Goal: Check status

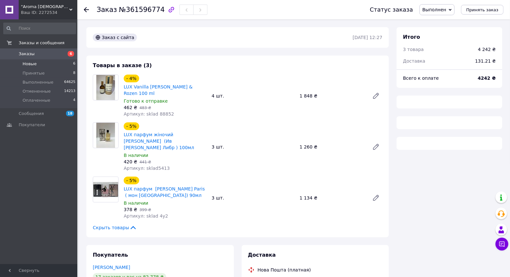
click at [24, 63] on span "Новые" at bounding box center [30, 64] width 14 height 6
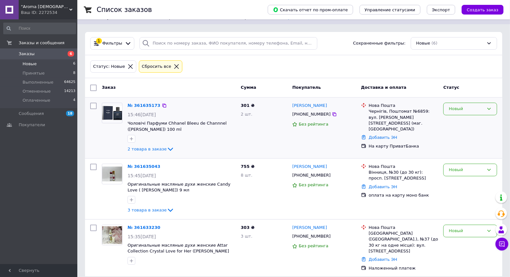
scroll to position [17, 0]
click at [459, 229] on div "Новый" at bounding box center [466, 230] width 35 height 7
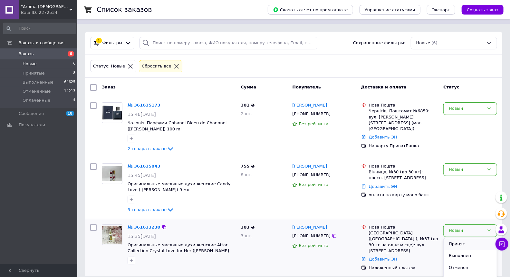
click at [459, 239] on li "Принят" at bounding box center [470, 244] width 53 height 12
click at [467, 170] on div "Новый" at bounding box center [466, 169] width 35 height 7
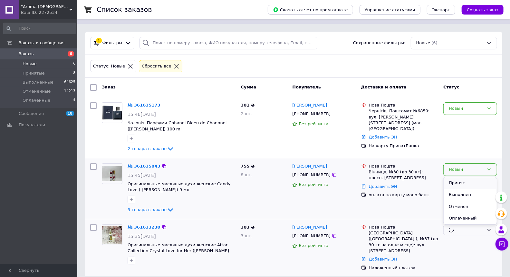
click at [473, 183] on li "Принят" at bounding box center [470, 183] width 53 height 12
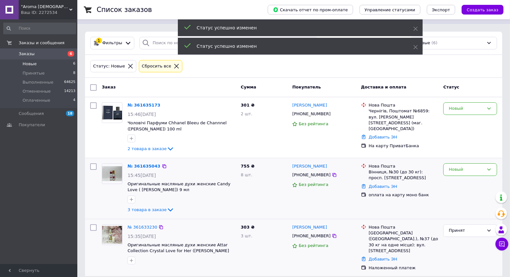
click at [474, 112] on div "Новый" at bounding box center [471, 108] width 54 height 13
click at [475, 121] on li "Принят" at bounding box center [470, 122] width 53 height 12
